Goal: Navigation & Orientation: Find specific page/section

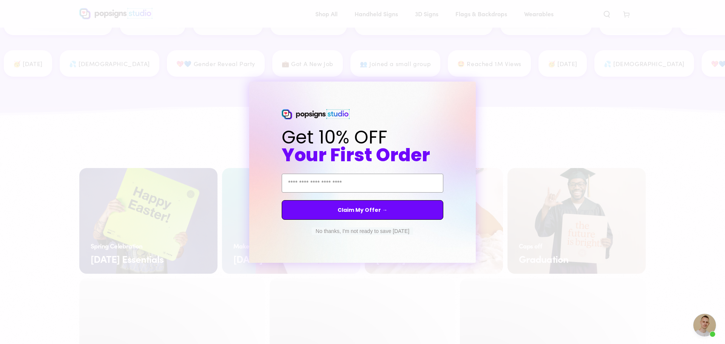
scroll to position [1096, 0]
drag, startPoint x: 368, startPoint y: 226, endPoint x: 363, endPoint y: 230, distance: 6.9
click at [368, 226] on div "No thanks, I'm not ready to save [DATE]" at bounding box center [363, 231] width 106 height 15
click at [362, 231] on button "No thanks, I'm not ready to save [DATE]" at bounding box center [362, 231] width 101 height 8
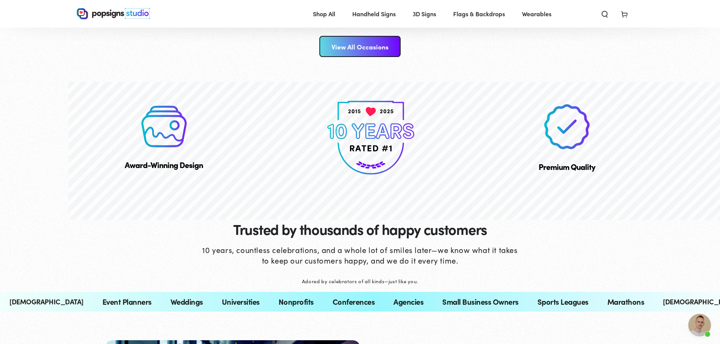
scroll to position [1436, 0]
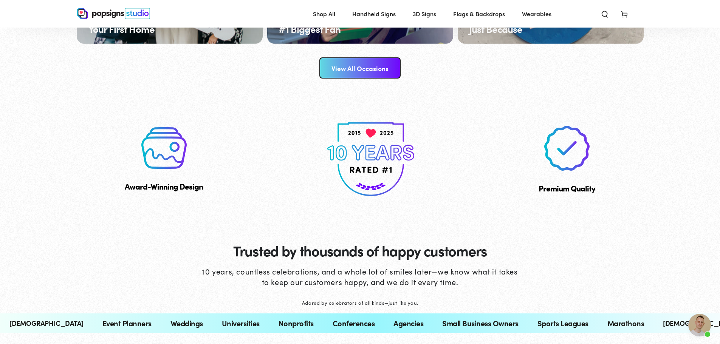
click at [325, 79] on link "View All Occasions" at bounding box center [359, 67] width 81 height 21
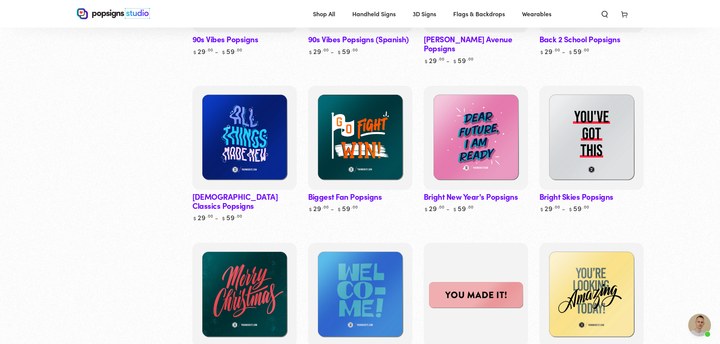
scroll to position [302, 0]
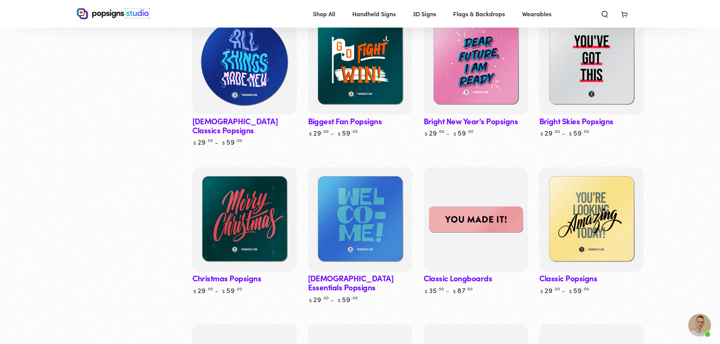
click at [243, 116] on img at bounding box center [243, 61] width 107 height 107
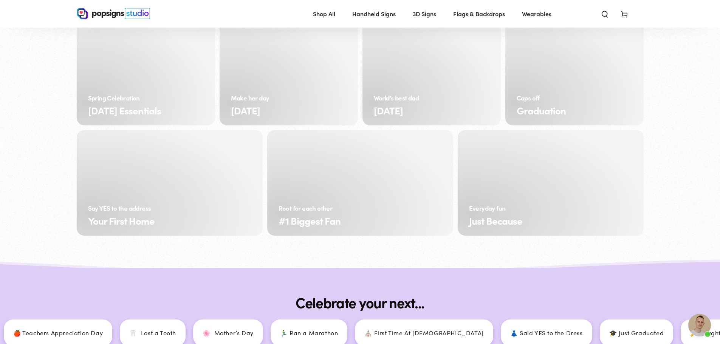
scroll to position [3023, 0]
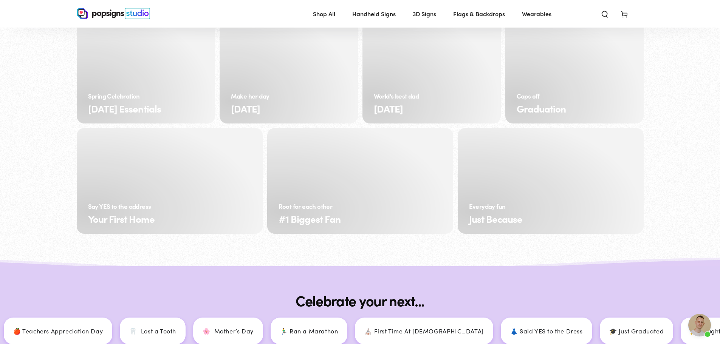
click at [551, 19] on span "Wearables" at bounding box center [536, 13] width 29 height 11
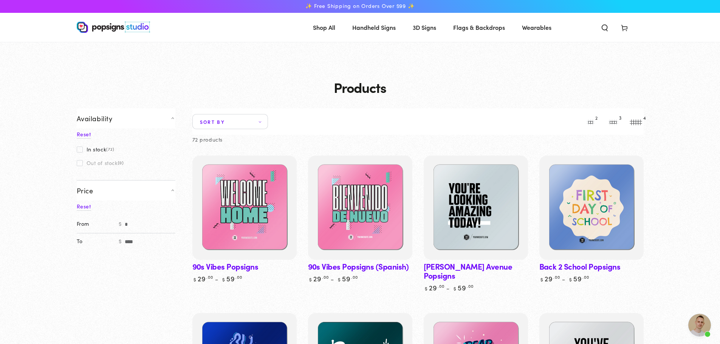
scroll to position [0, 0]
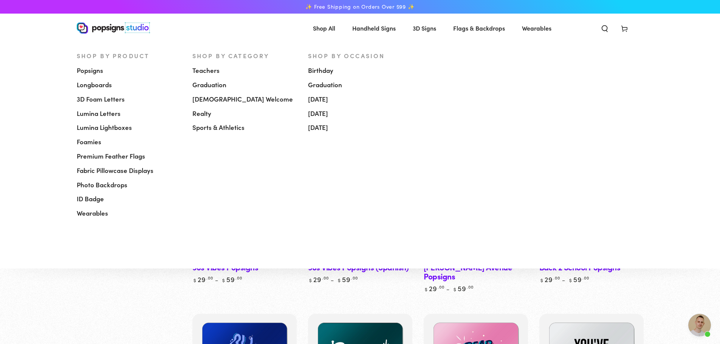
click at [192, 104] on span "[DEMOGRAPHIC_DATA] Welcome" at bounding box center [242, 99] width 101 height 9
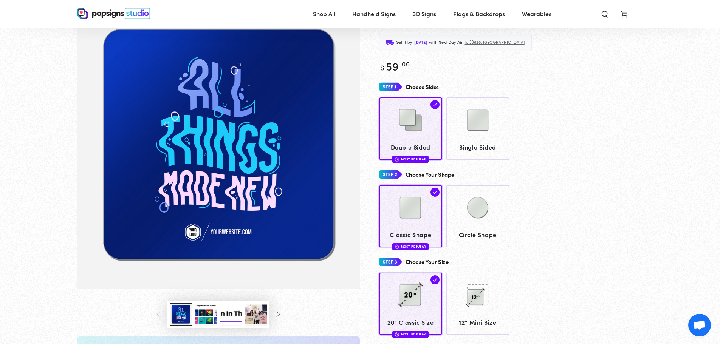
scroll to position [38, 0]
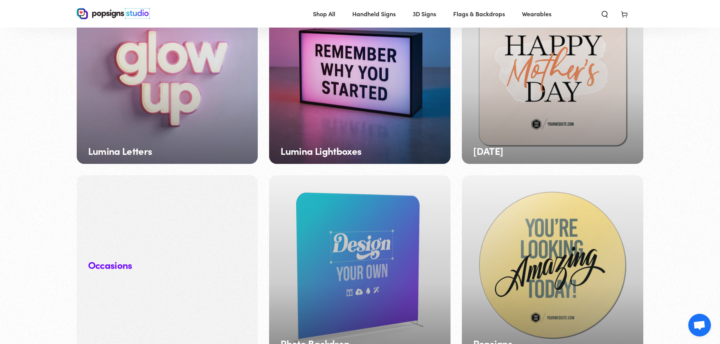
scroll to position [680, 0]
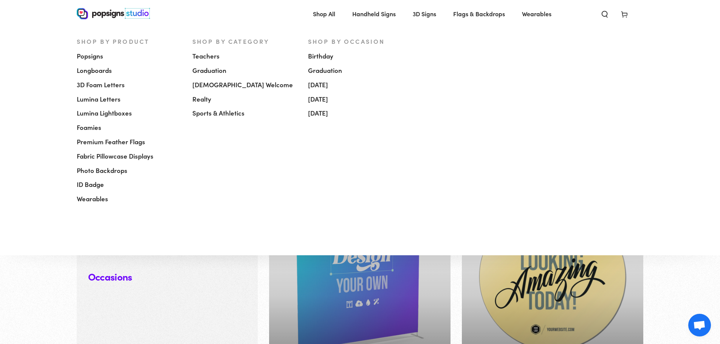
click at [77, 189] on span "ID Badge" at bounding box center [90, 184] width 27 height 9
